Goal: Task Accomplishment & Management: Use online tool/utility

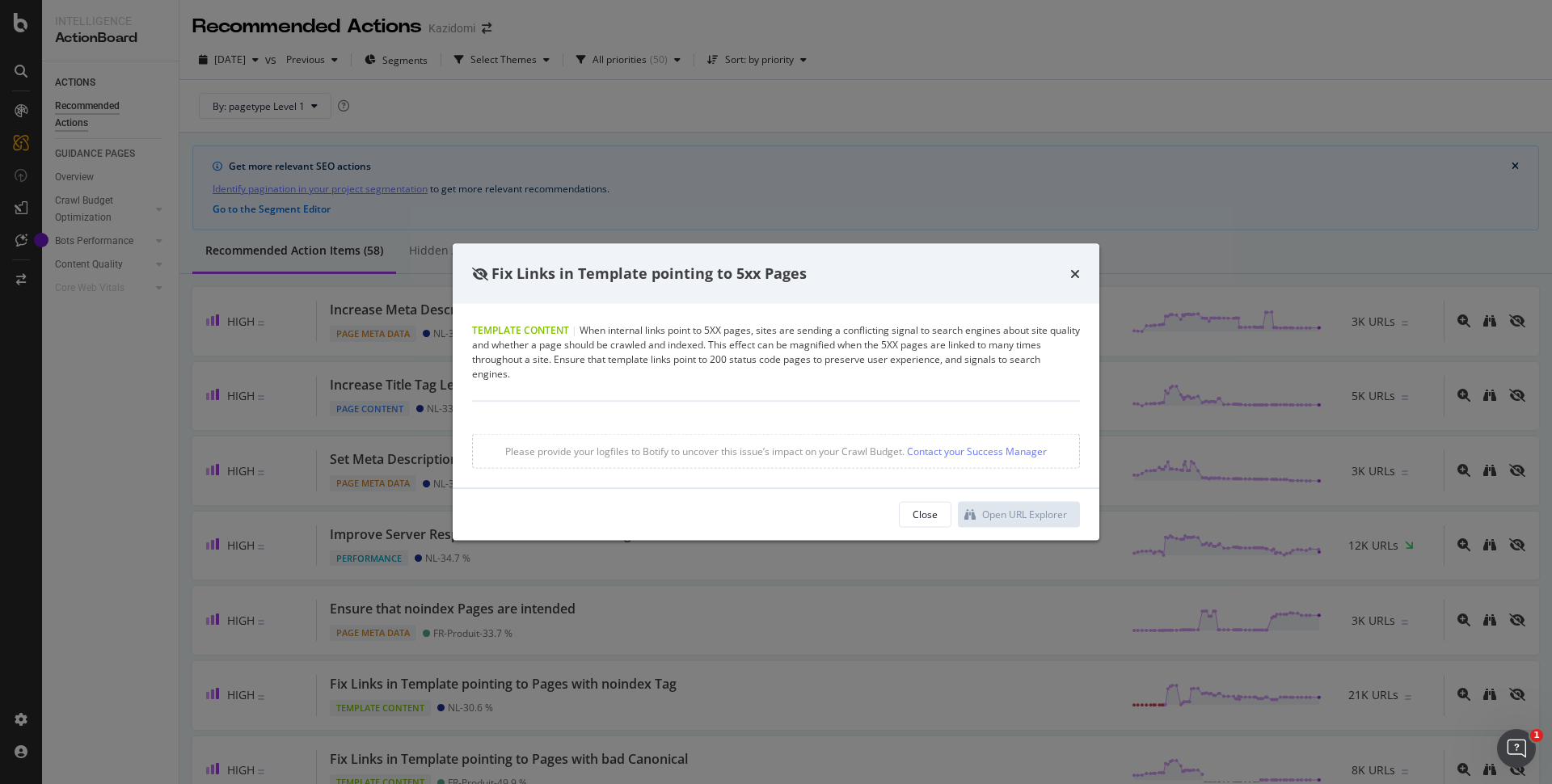
click at [966, 517] on div "Fix Links in Template pointing to 5xx Pages Template Content | When internal li…" at bounding box center [775, 392] width 646 height 297
click at [1077, 258] on div "Fix Links in Template pointing to 5xx Pages" at bounding box center [775, 274] width 646 height 60
click at [1077, 271] on icon "times" at bounding box center [1075, 273] width 10 height 13
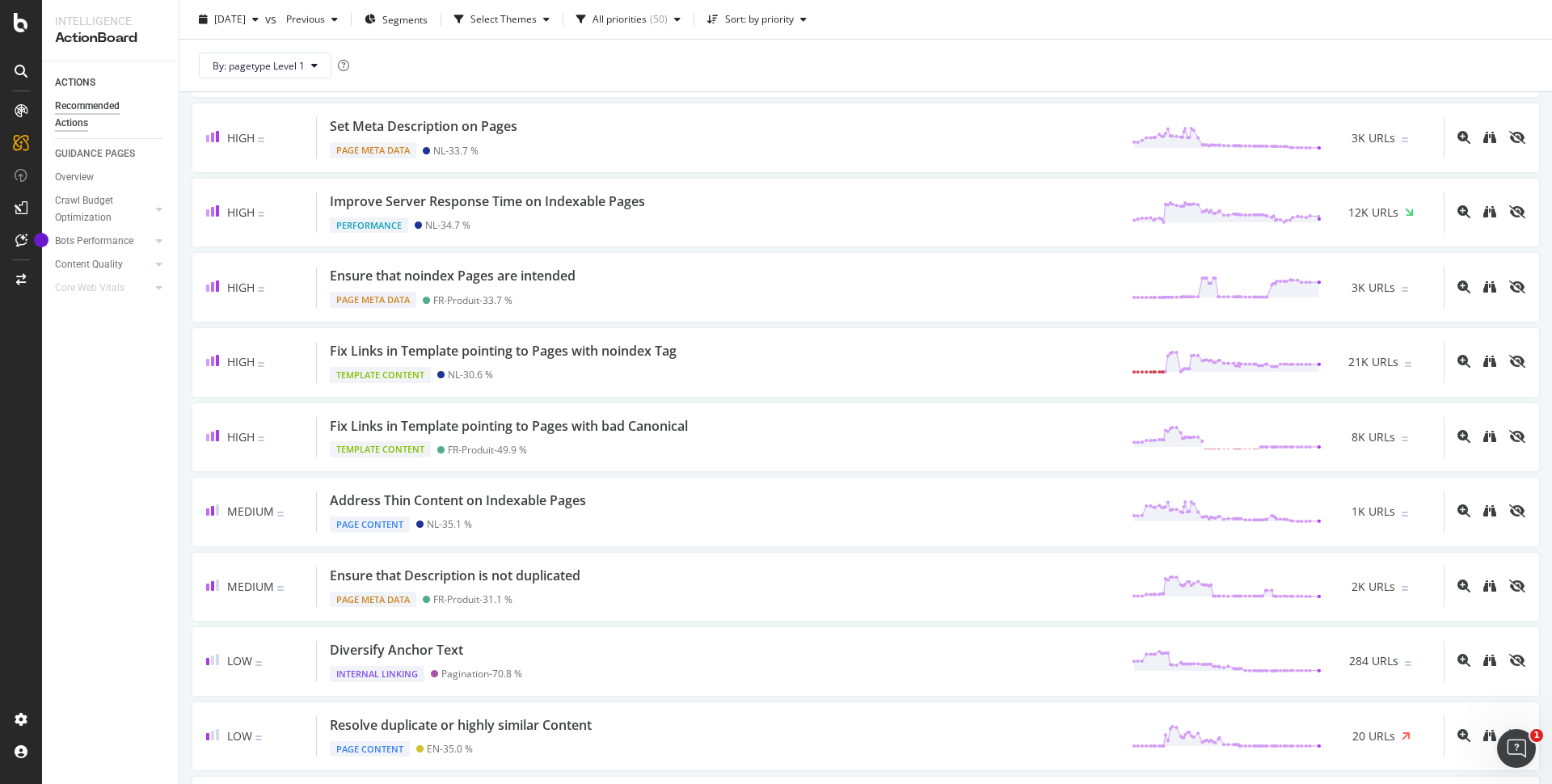
scroll to position [493, 0]
